Goal: Task Accomplishment & Management: Complete application form

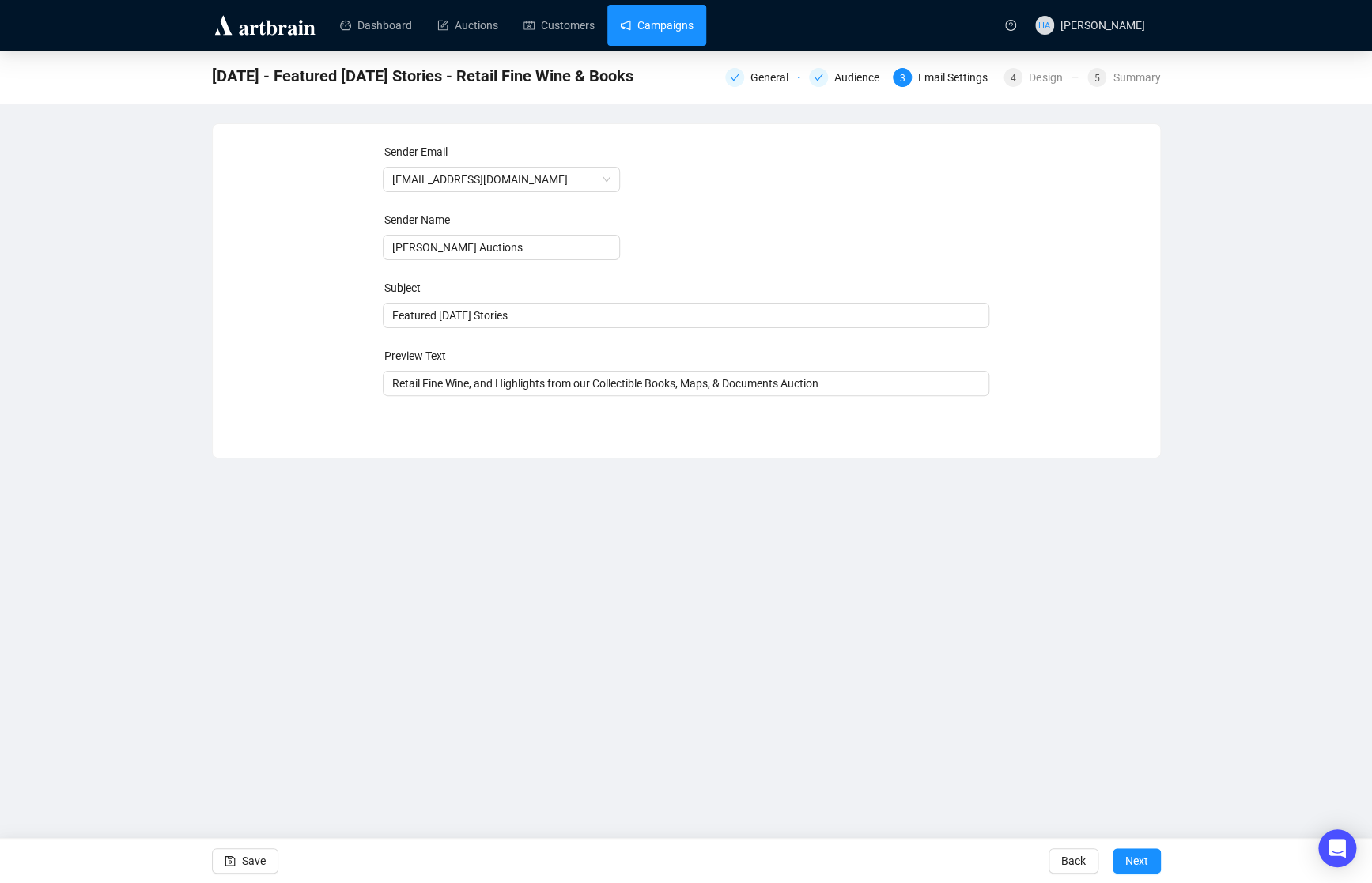
click at [682, 19] on link "Campaigns" at bounding box center [656, 25] width 74 height 41
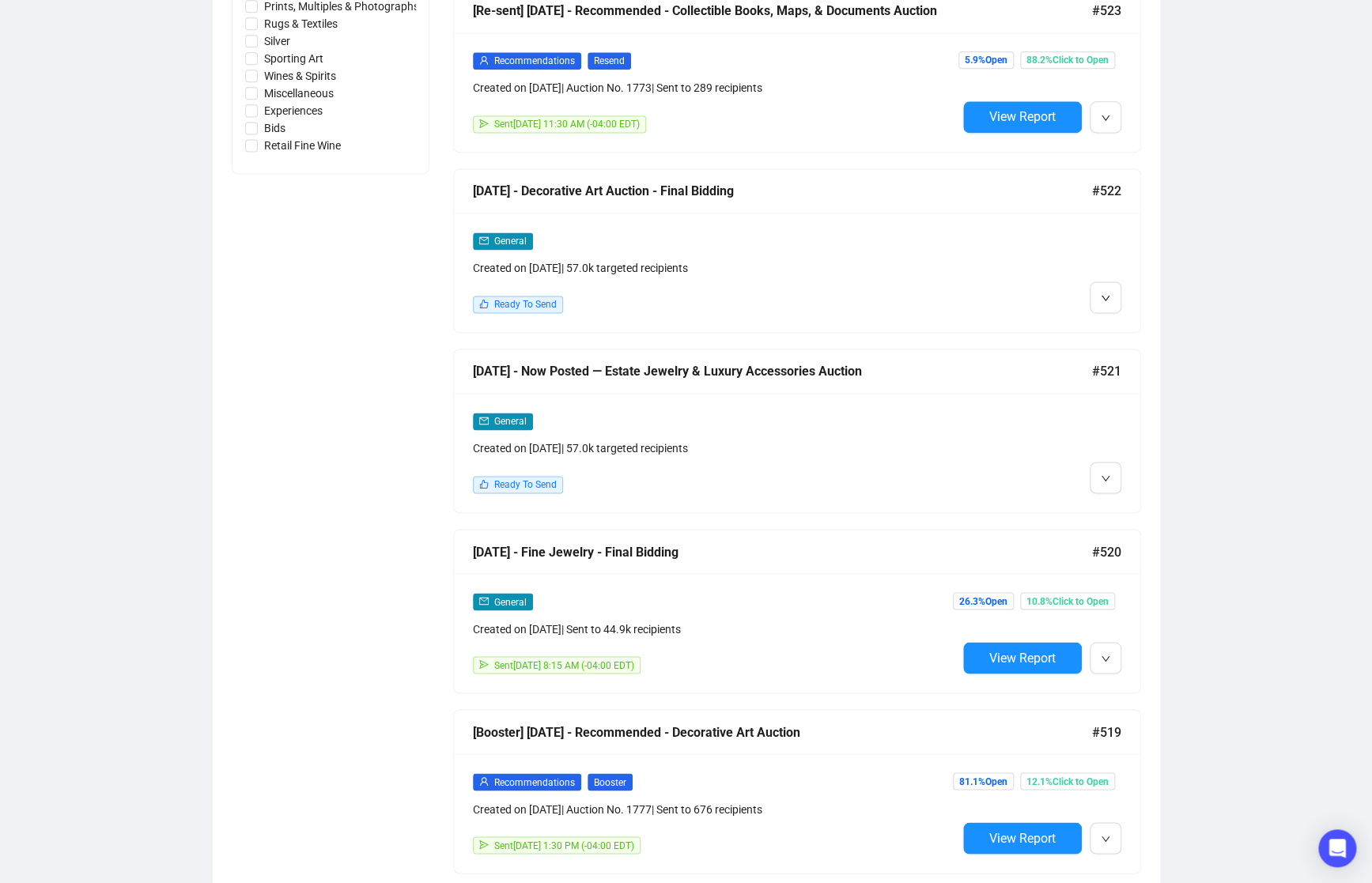
scroll to position [1022, 0]
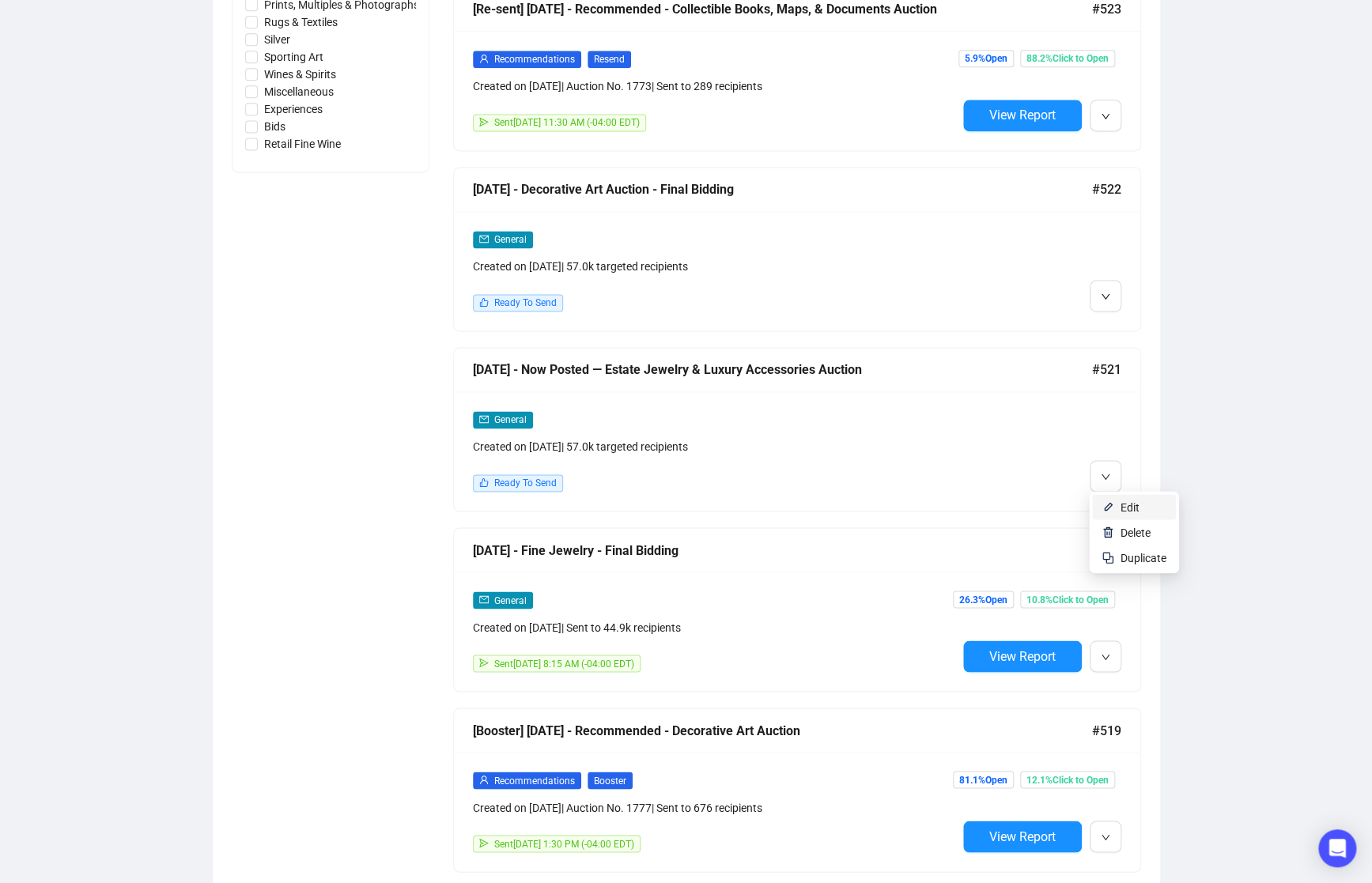
click at [1113, 504] on img at bounding box center [1107, 506] width 12 height 12
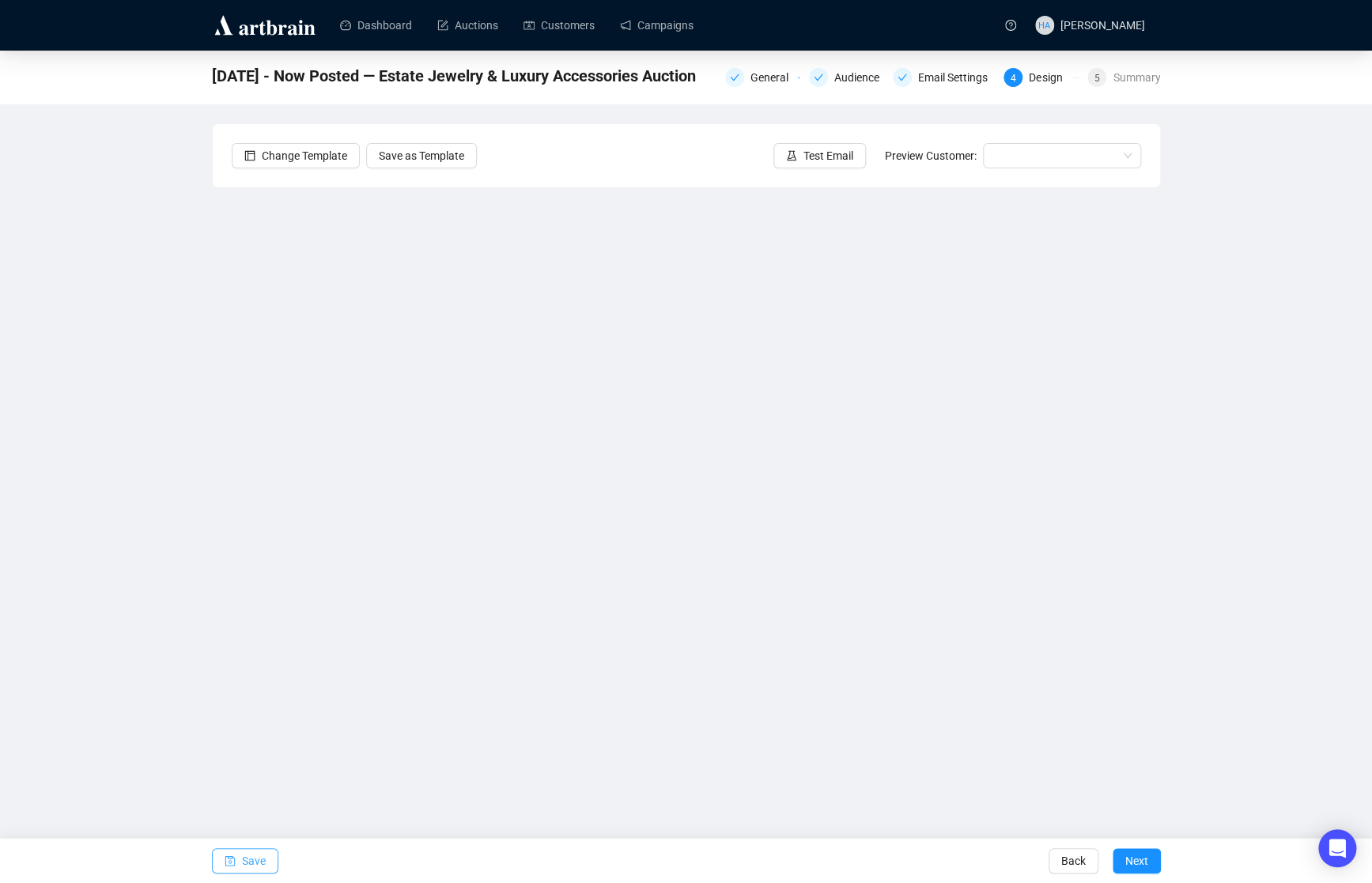
click at [251, 863] on span "Save" at bounding box center [254, 861] width 24 height 44
click at [249, 860] on span "Save" at bounding box center [254, 861] width 24 height 44
click at [249, 857] on span "Save" at bounding box center [254, 861] width 24 height 44
click at [1133, 862] on span "Next" at bounding box center [1137, 861] width 23 height 44
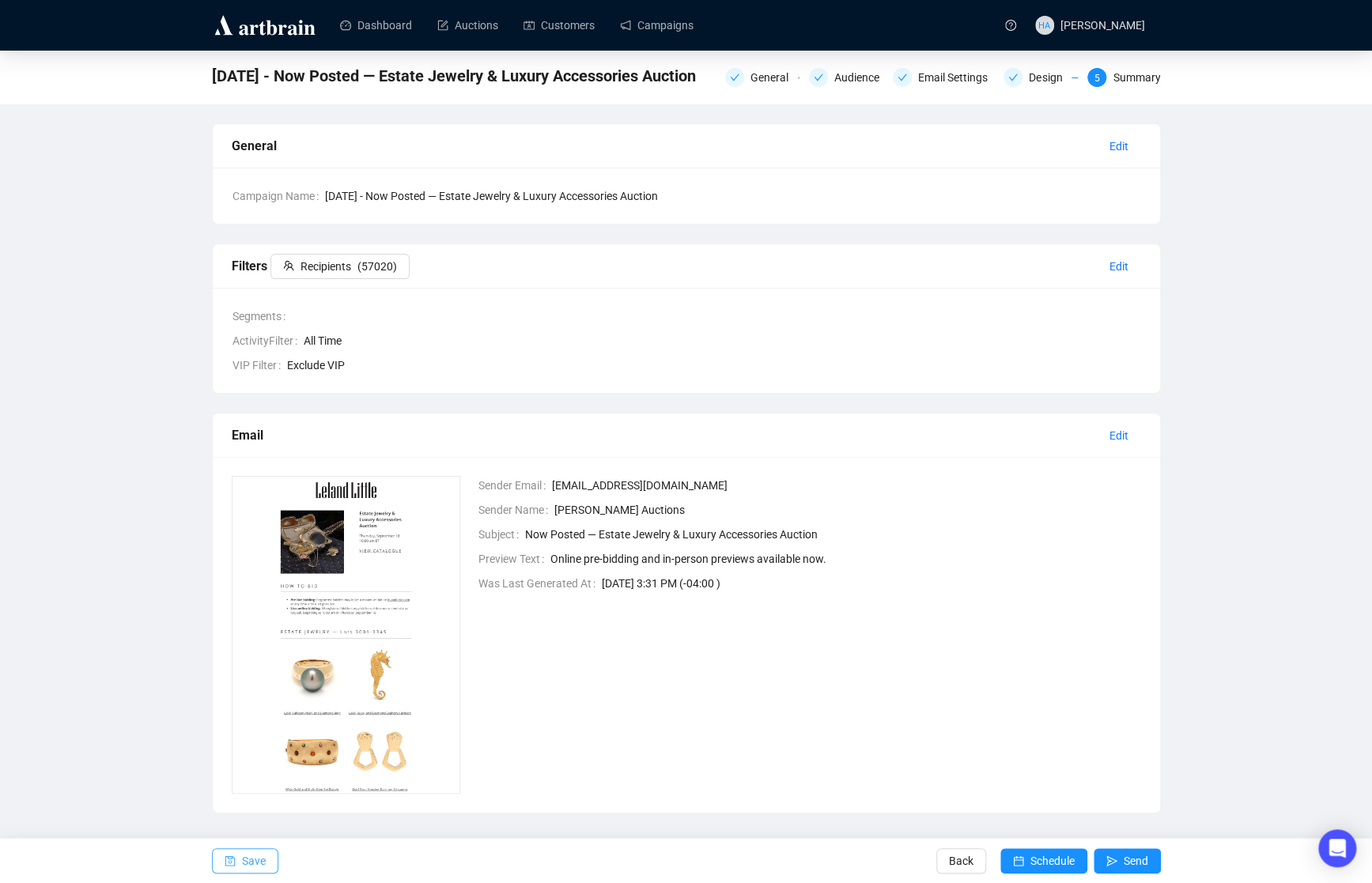
click at [259, 863] on span "Save" at bounding box center [254, 861] width 24 height 44
click at [1130, 864] on span "Send" at bounding box center [1136, 861] width 25 height 44
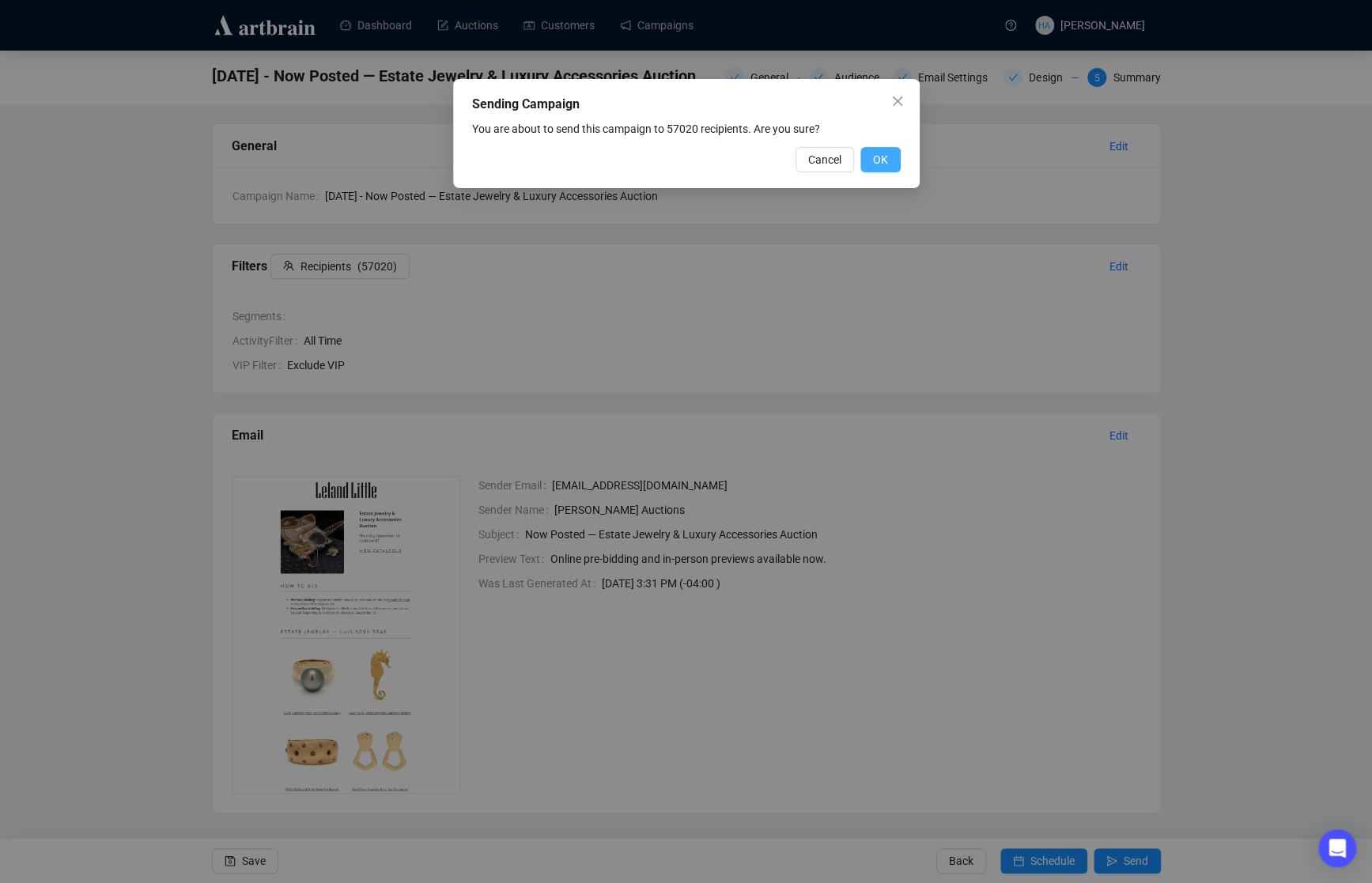
click at [873, 159] on span "OK" at bounding box center [880, 160] width 15 height 17
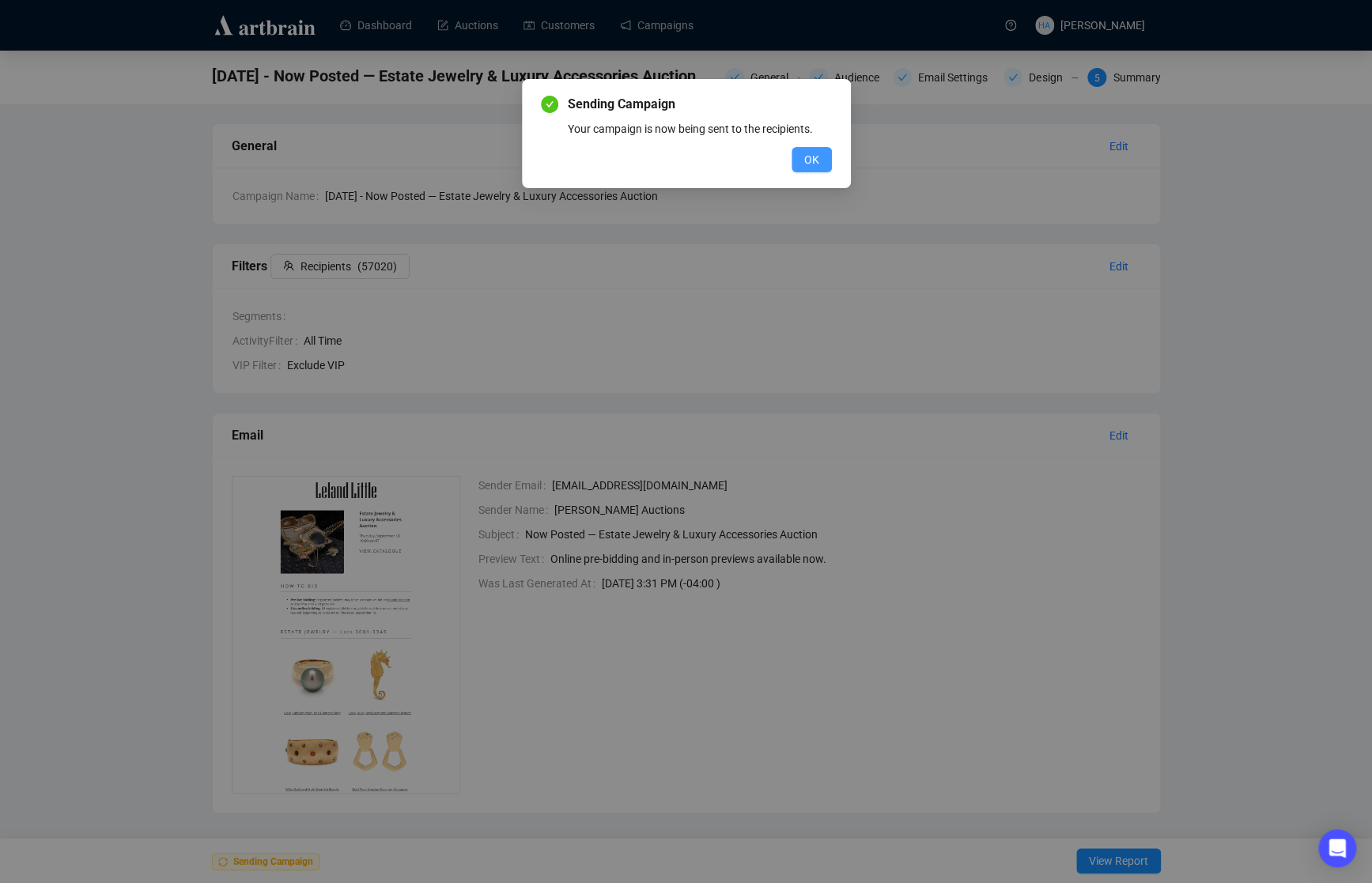
click at [804, 162] on span "OK" at bounding box center [811, 160] width 15 height 17
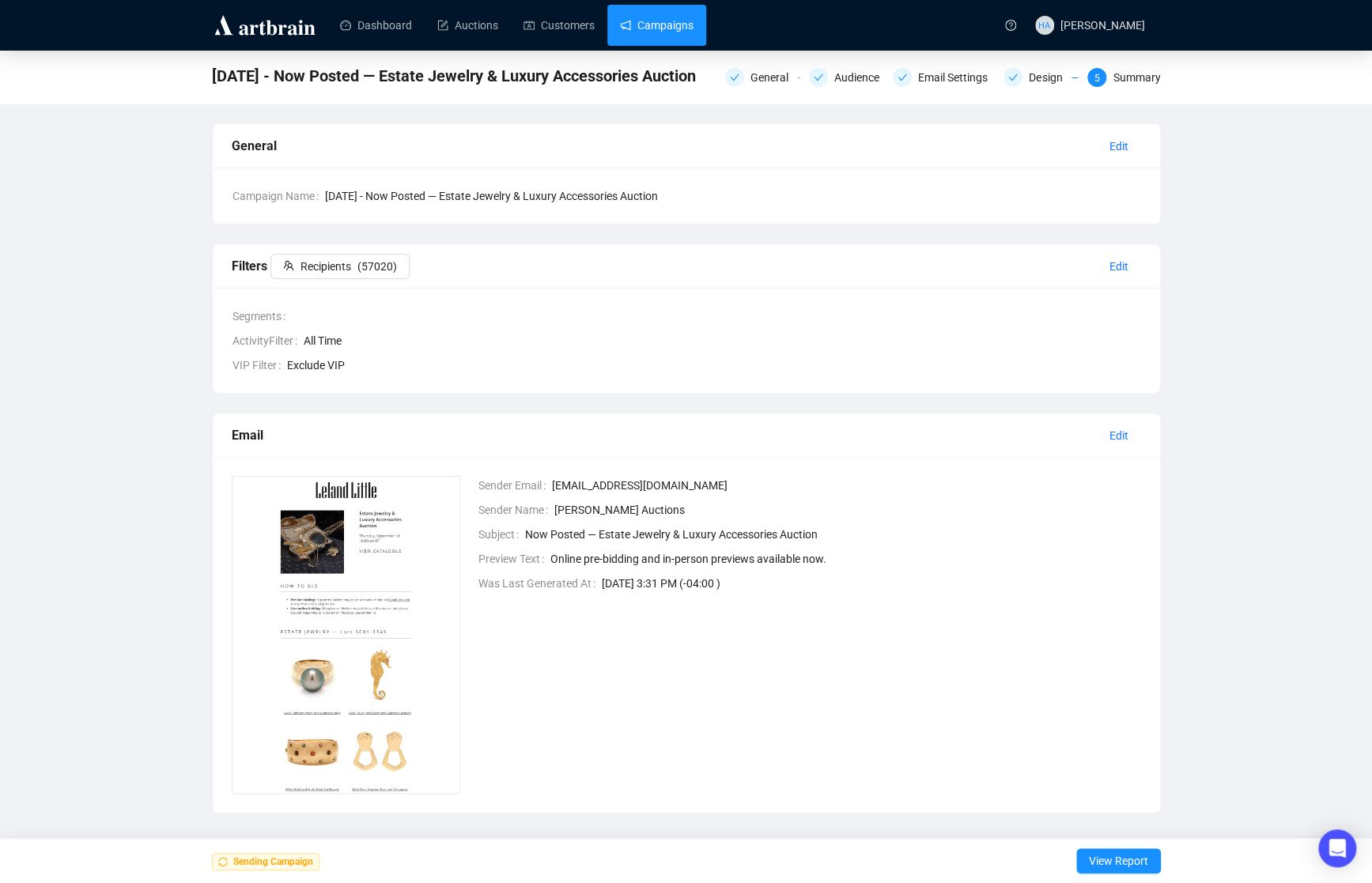
click at [662, 15] on link "Campaigns" at bounding box center [656, 25] width 74 height 41
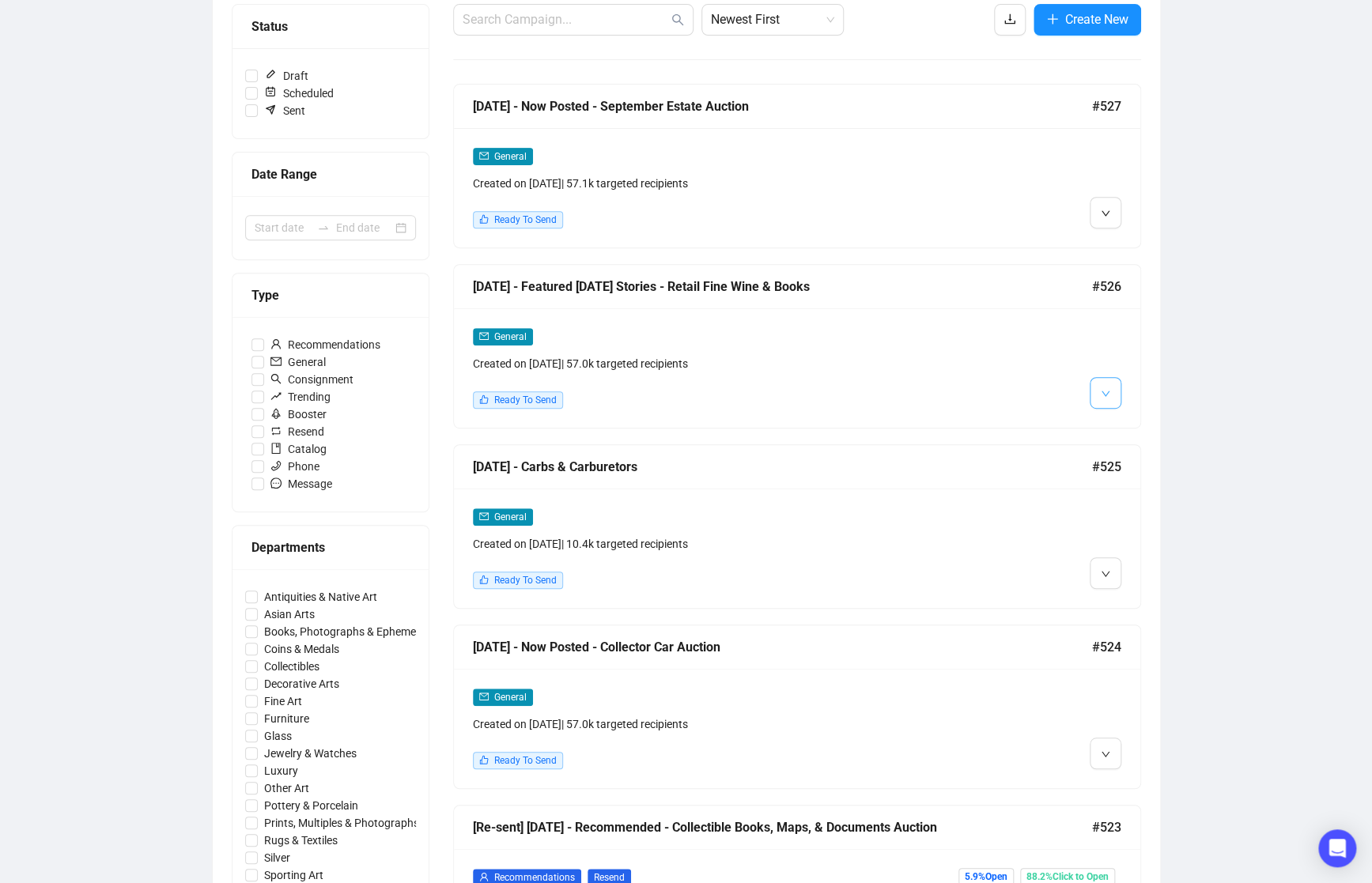
scroll to position [202, 0]
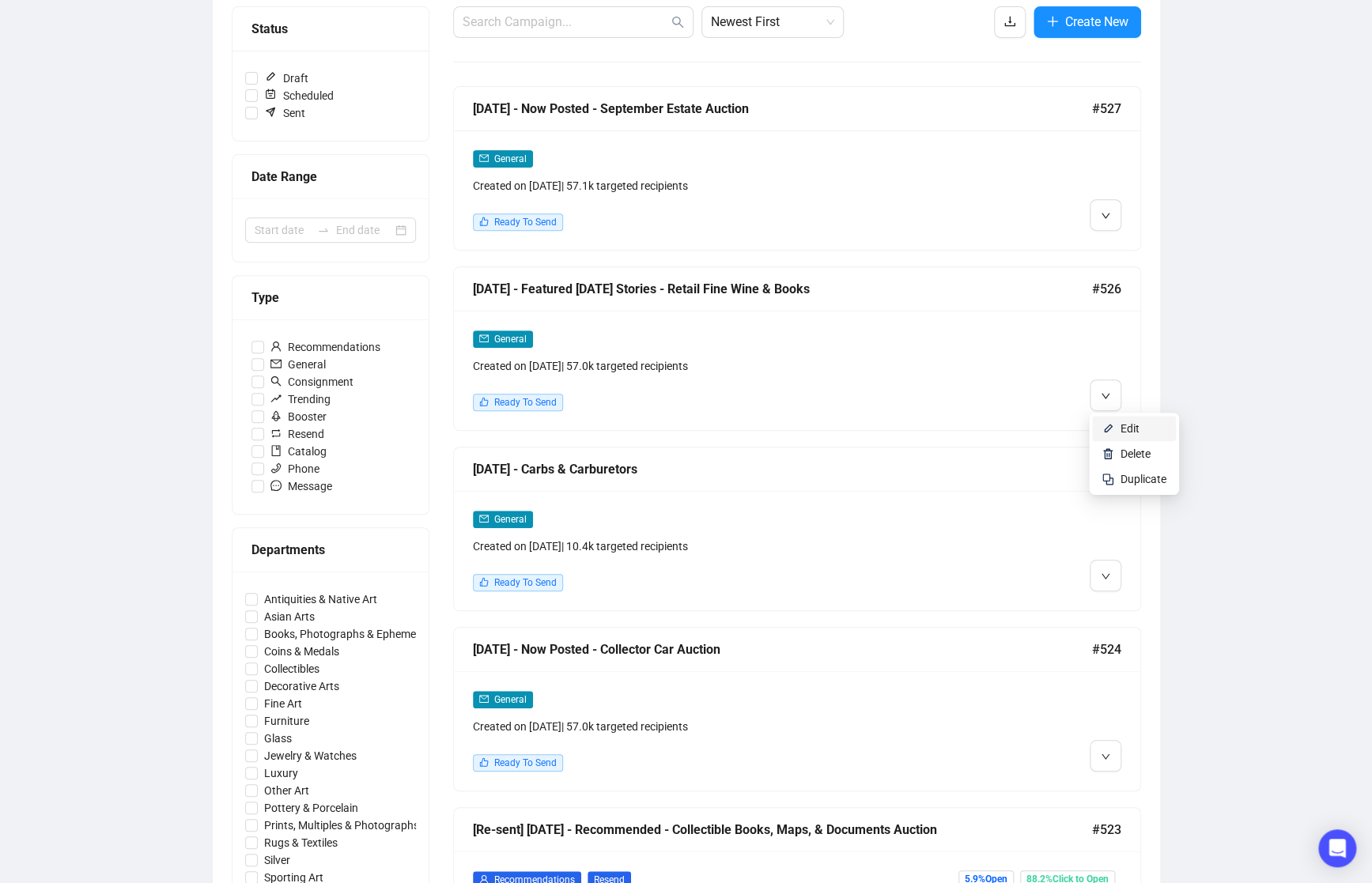
click at [1117, 426] on li "Edit" at bounding box center [1134, 429] width 84 height 25
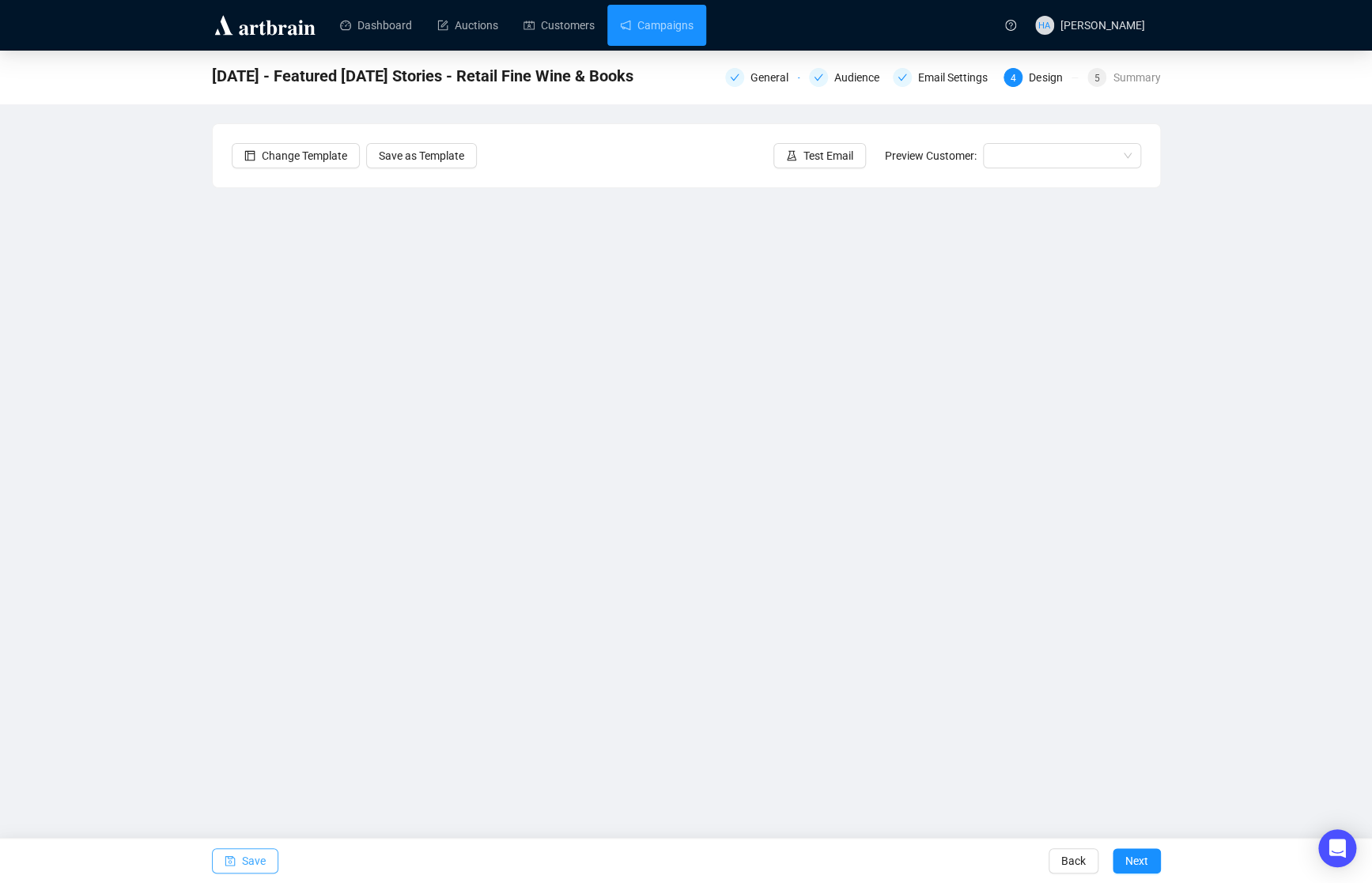
click at [255, 861] on span "Save" at bounding box center [254, 861] width 24 height 44
click at [670, 20] on link "Campaigns" at bounding box center [656, 25] width 74 height 41
